Goal: Transaction & Acquisition: Purchase product/service

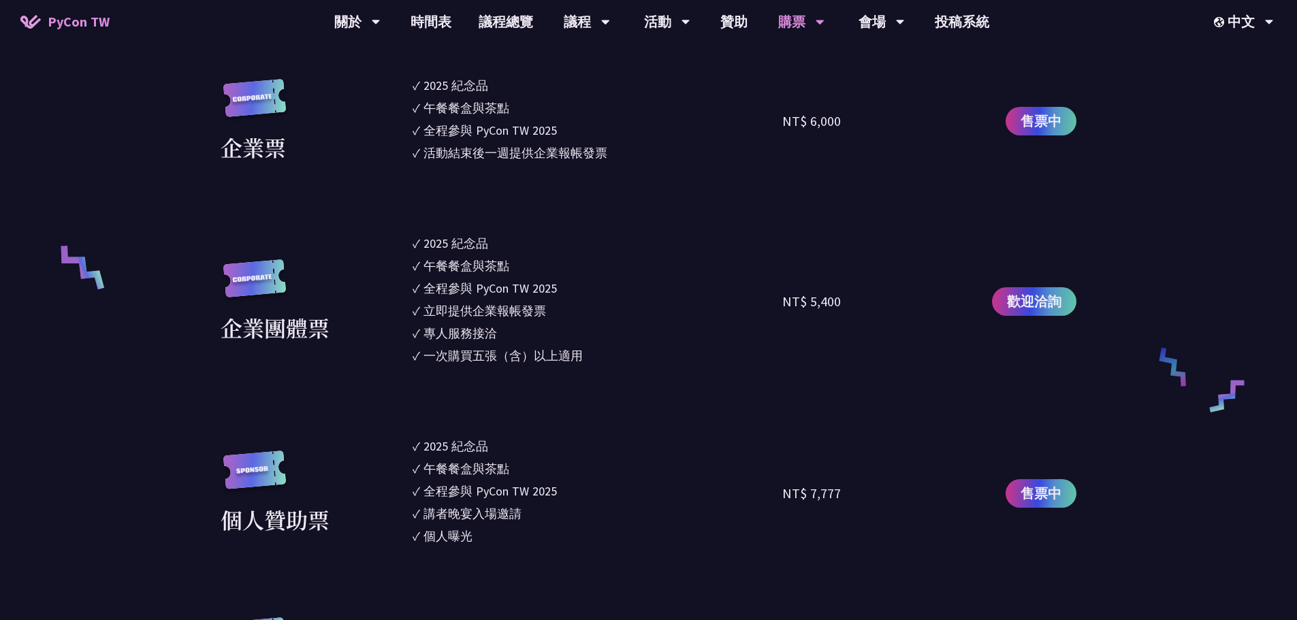
scroll to position [613, 0]
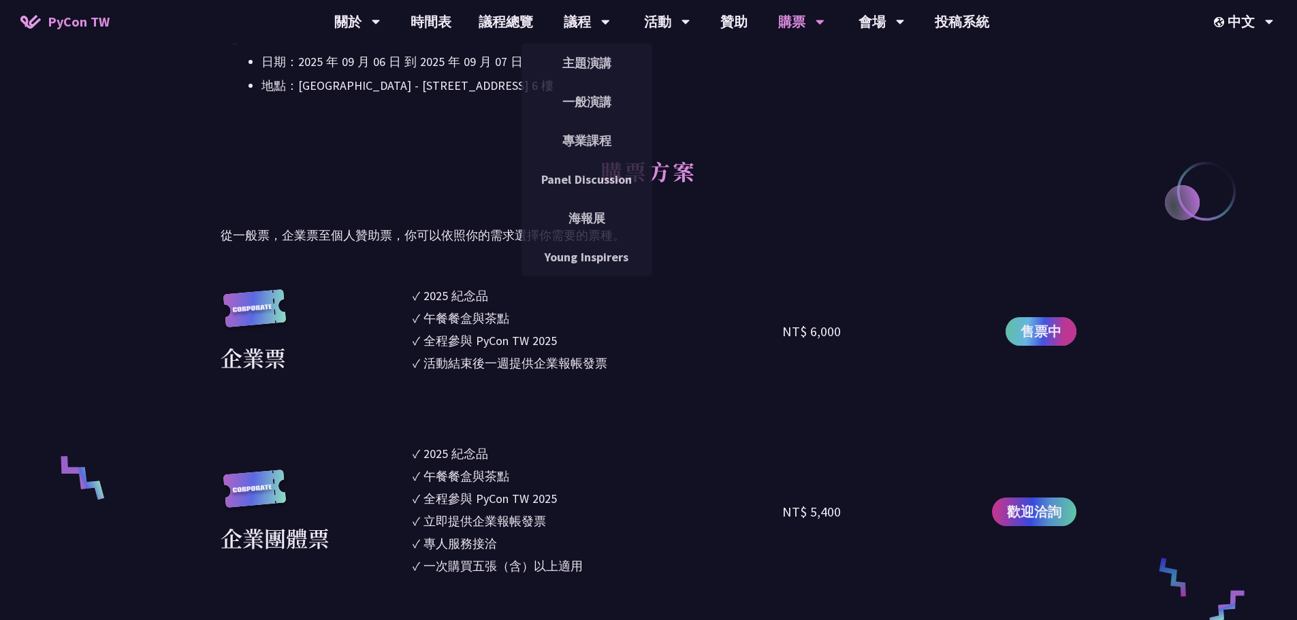
click at [1060, 332] on span "售票中" at bounding box center [1040, 331] width 41 height 20
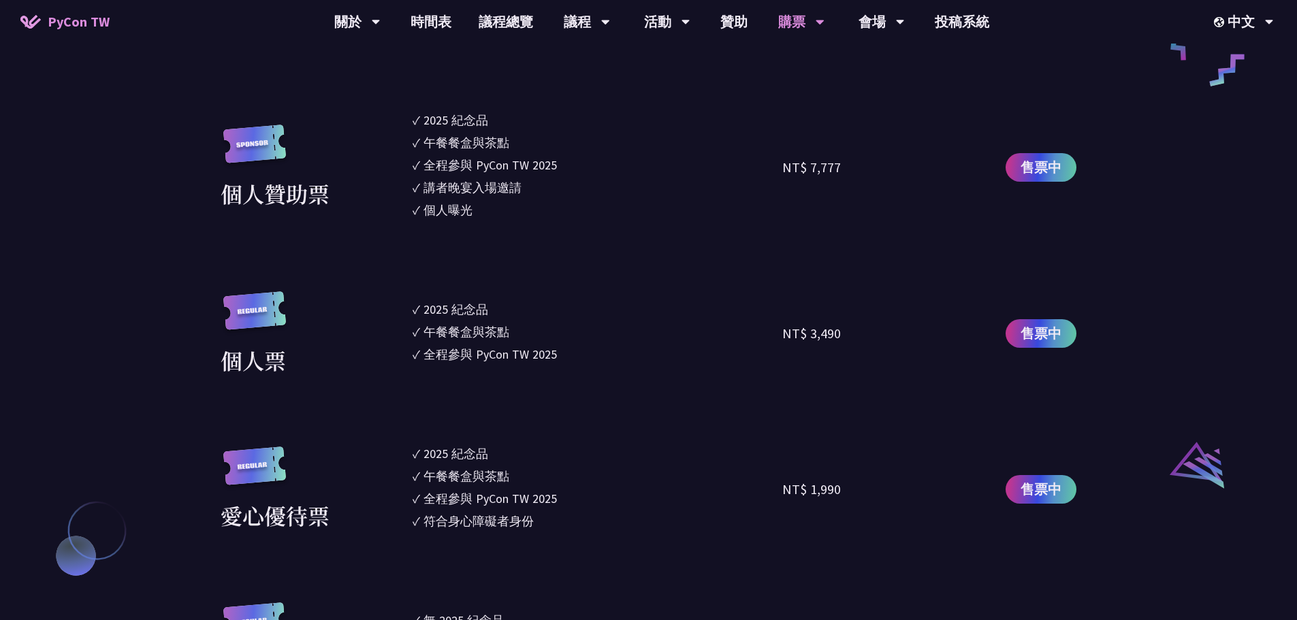
scroll to position [1293, 0]
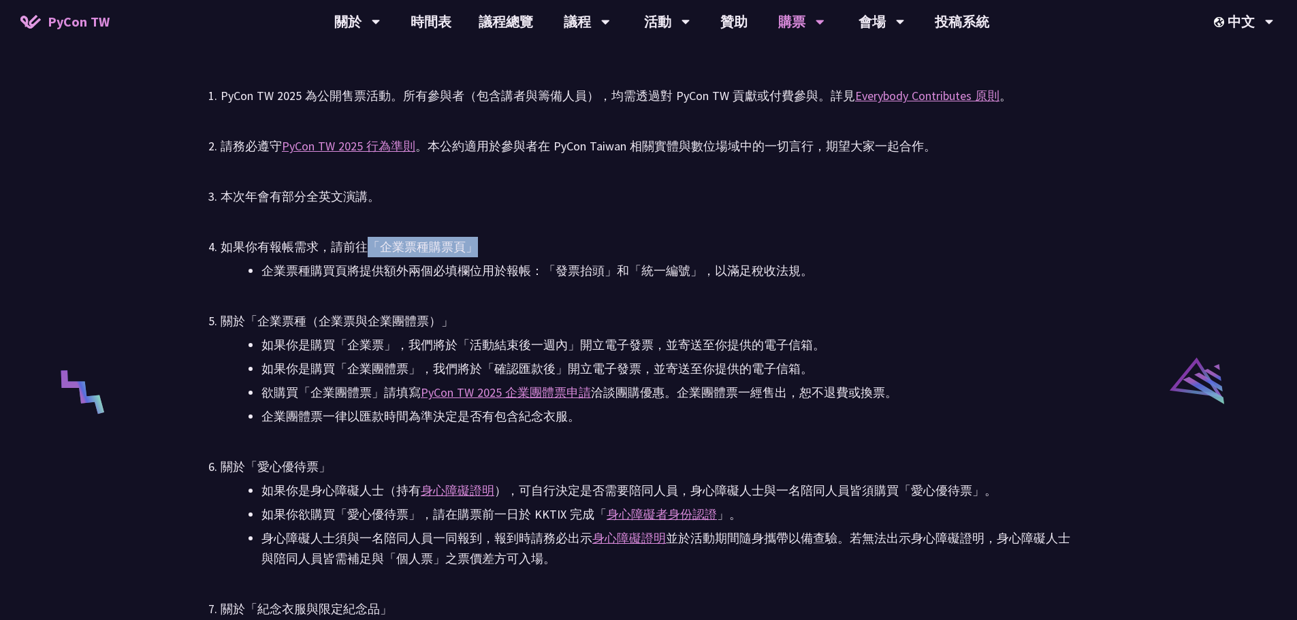
drag, startPoint x: 368, startPoint y: 241, endPoint x: 477, endPoint y: 260, distance: 111.2
click at [556, 247] on div "如果你有報帳需求，請前往「企業票種購票頁」" at bounding box center [649, 247] width 856 height 20
drag, startPoint x: 396, startPoint y: 267, endPoint x: 315, endPoint y: 260, distance: 81.3
click at [394, 267] on li "企業票種購買頁將提供額外兩個必填欄位用於報帳：「發票抬頭」和「統一編號」，以滿足稅收法規。" at bounding box center [668, 271] width 815 height 20
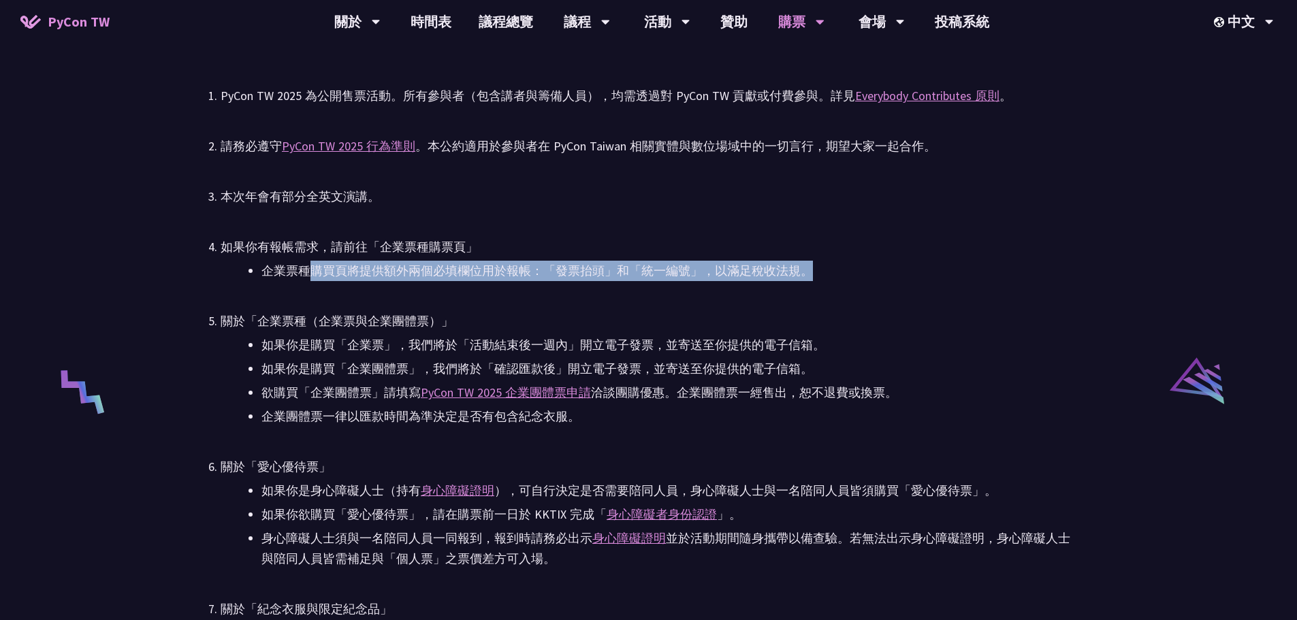
drag, startPoint x: 315, startPoint y: 260, endPoint x: 958, endPoint y: 274, distance: 642.7
click at [958, 274] on li "如果你有報帳需求，請前往「企業票種購票頁」 企業票種購買頁將提供額外兩個必填欄位用於報帳：「發票抬頭」和「統一編號」，以滿足稅收法規。" at bounding box center [649, 259] width 856 height 44
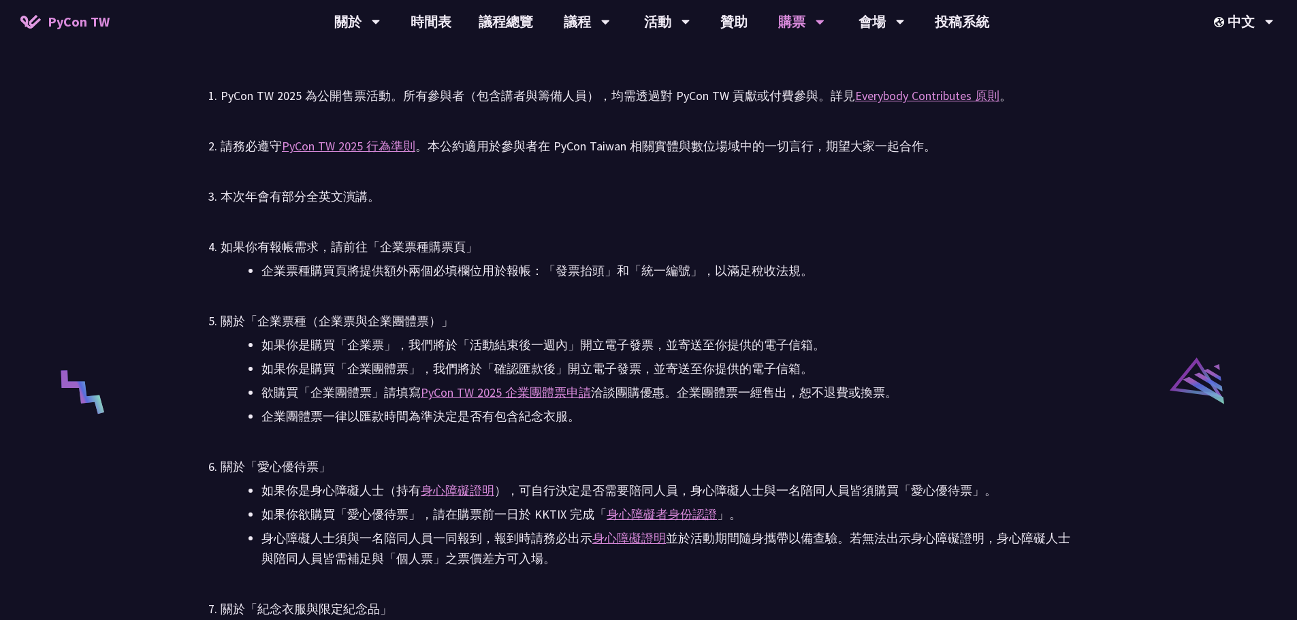
click at [911, 291] on ul "PyCon TW 2025 為公開售票活動。所有參與者（包含講者與籌備人員），均需透過對 PyCon TW 貢獻或付費參與。詳見 Everybody Cont…" at bounding box center [649, 513] width 856 height 854
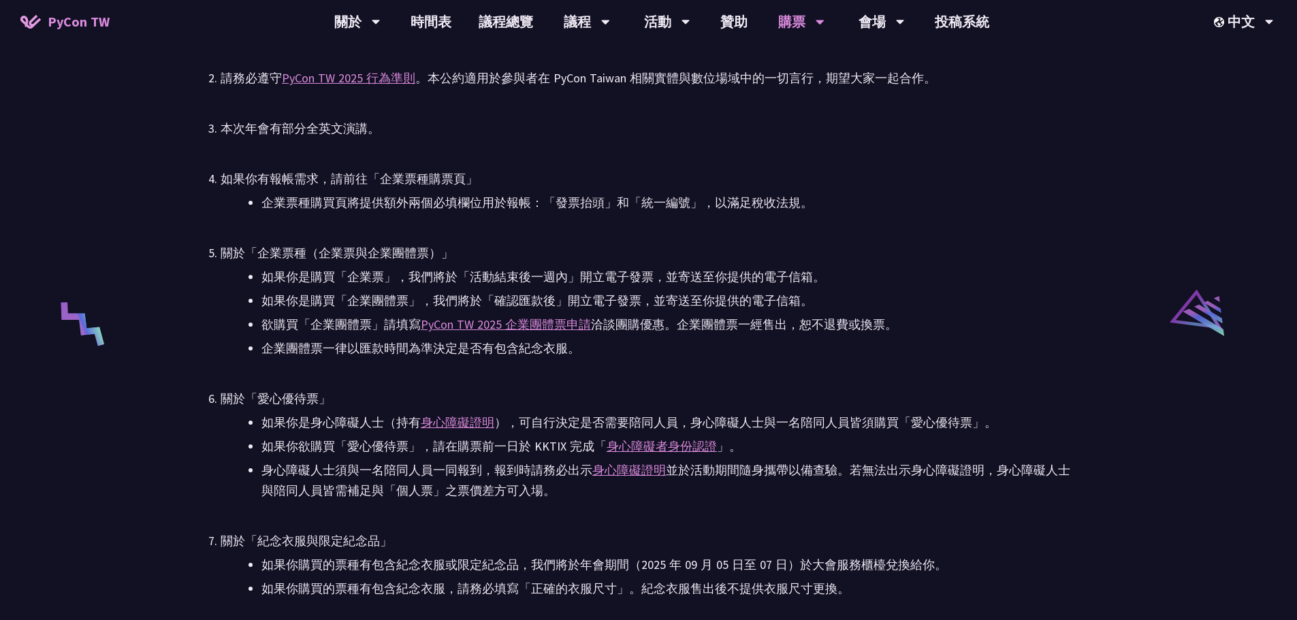
click at [273, 327] on li "欲購買「企業團體票」請填寫 PyCon TW 2025 企業團體票申請 洽談團購優惠。企業團體票一經售出，恕不退費或換票。" at bounding box center [668, 324] width 815 height 20
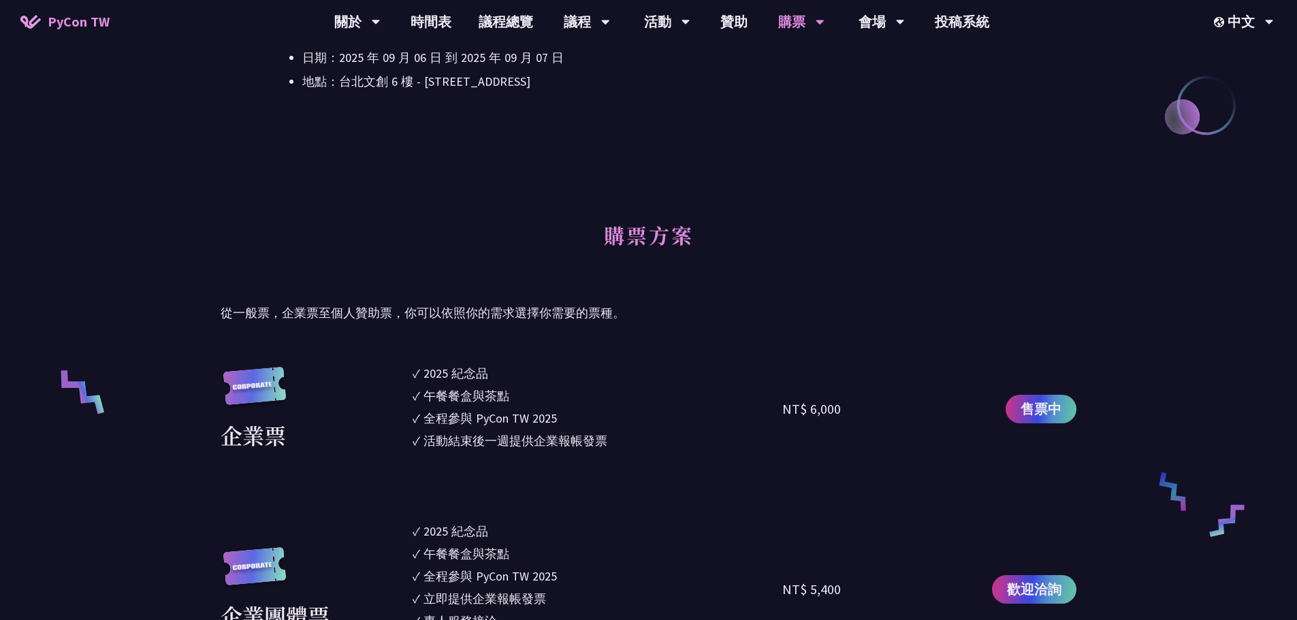
scroll to position [817, 0]
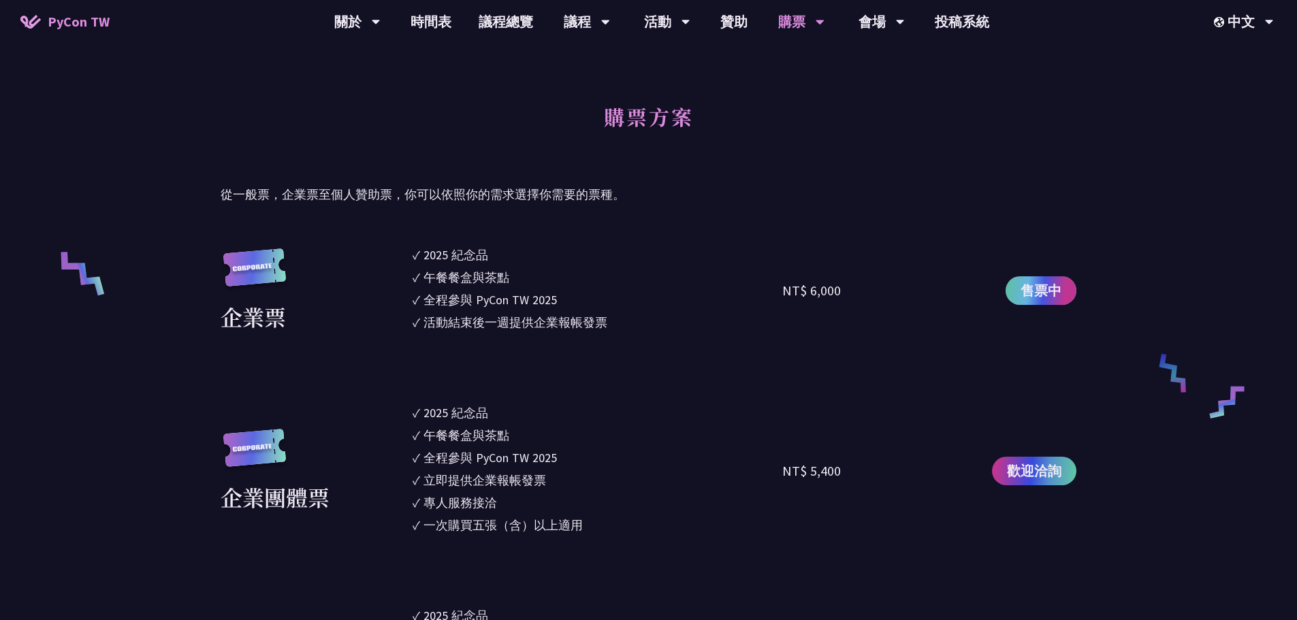
click at [1050, 293] on span "售票中" at bounding box center [1040, 290] width 41 height 20
